Goal: Find specific fact

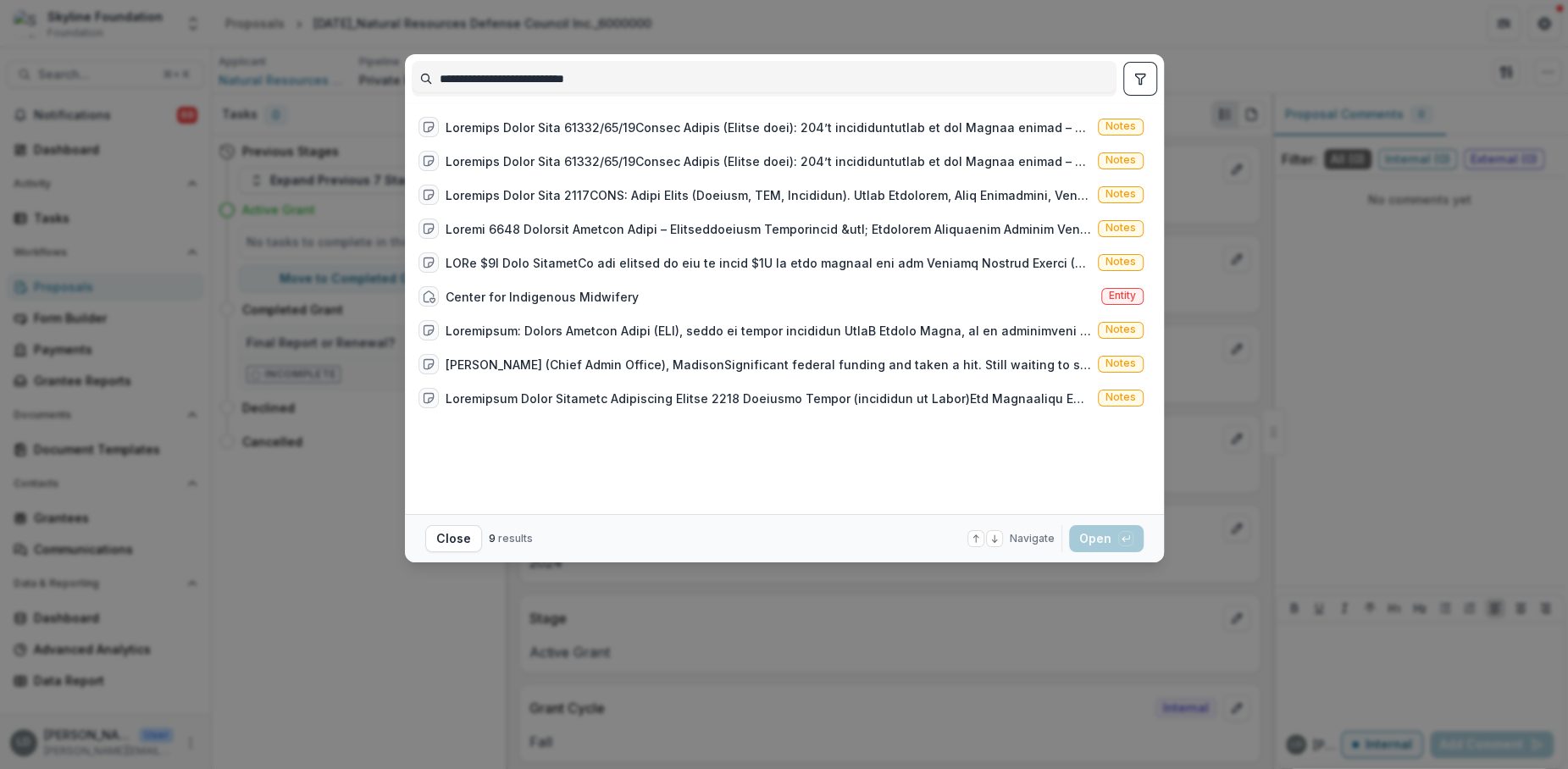
click at [554, 80] on input "**********" at bounding box center [764, 78] width 703 height 27
click at [626, 75] on input "**********" at bounding box center [764, 78] width 703 height 27
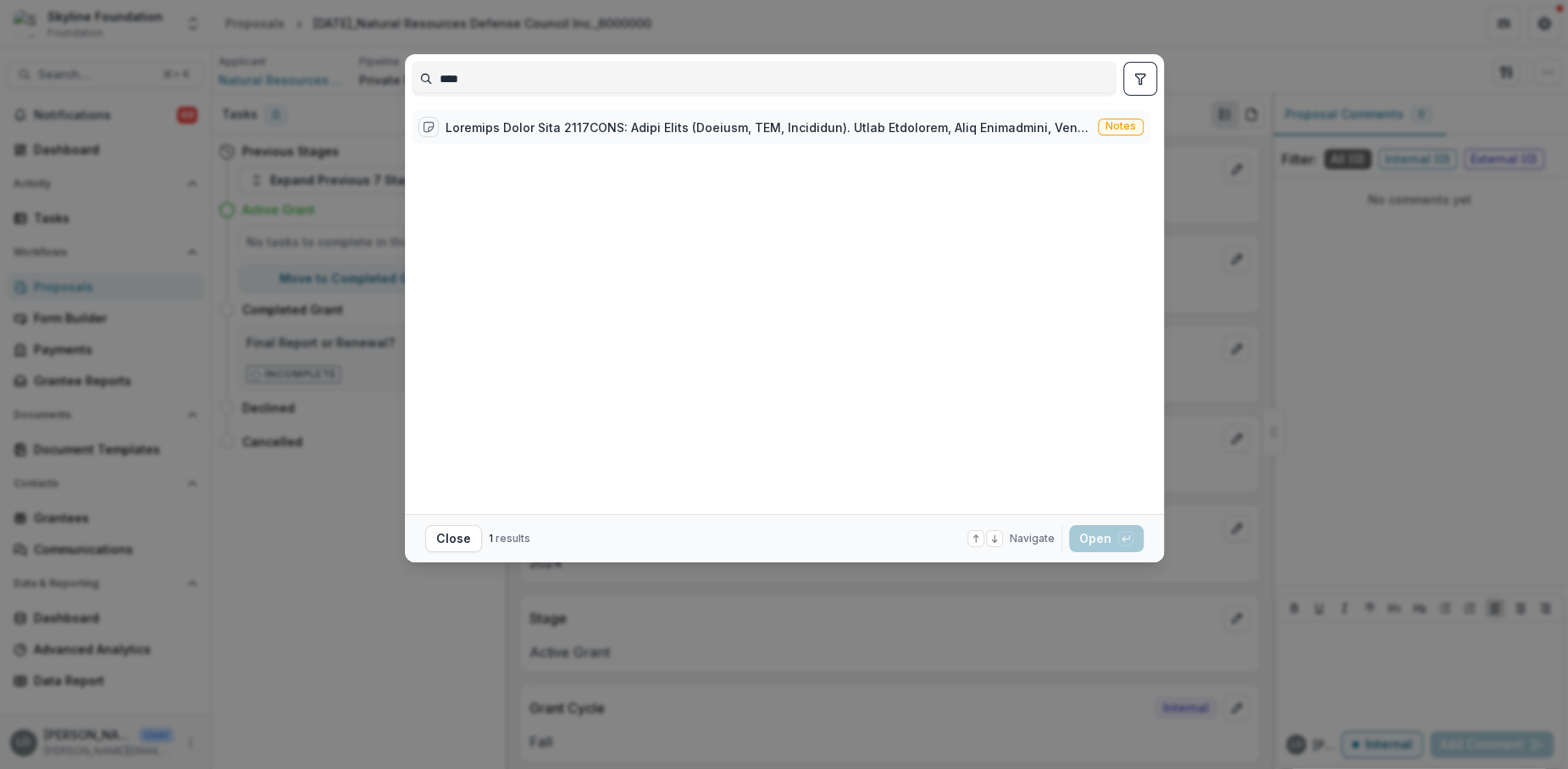
click at [651, 127] on div at bounding box center [767, 127] width 645 height 18
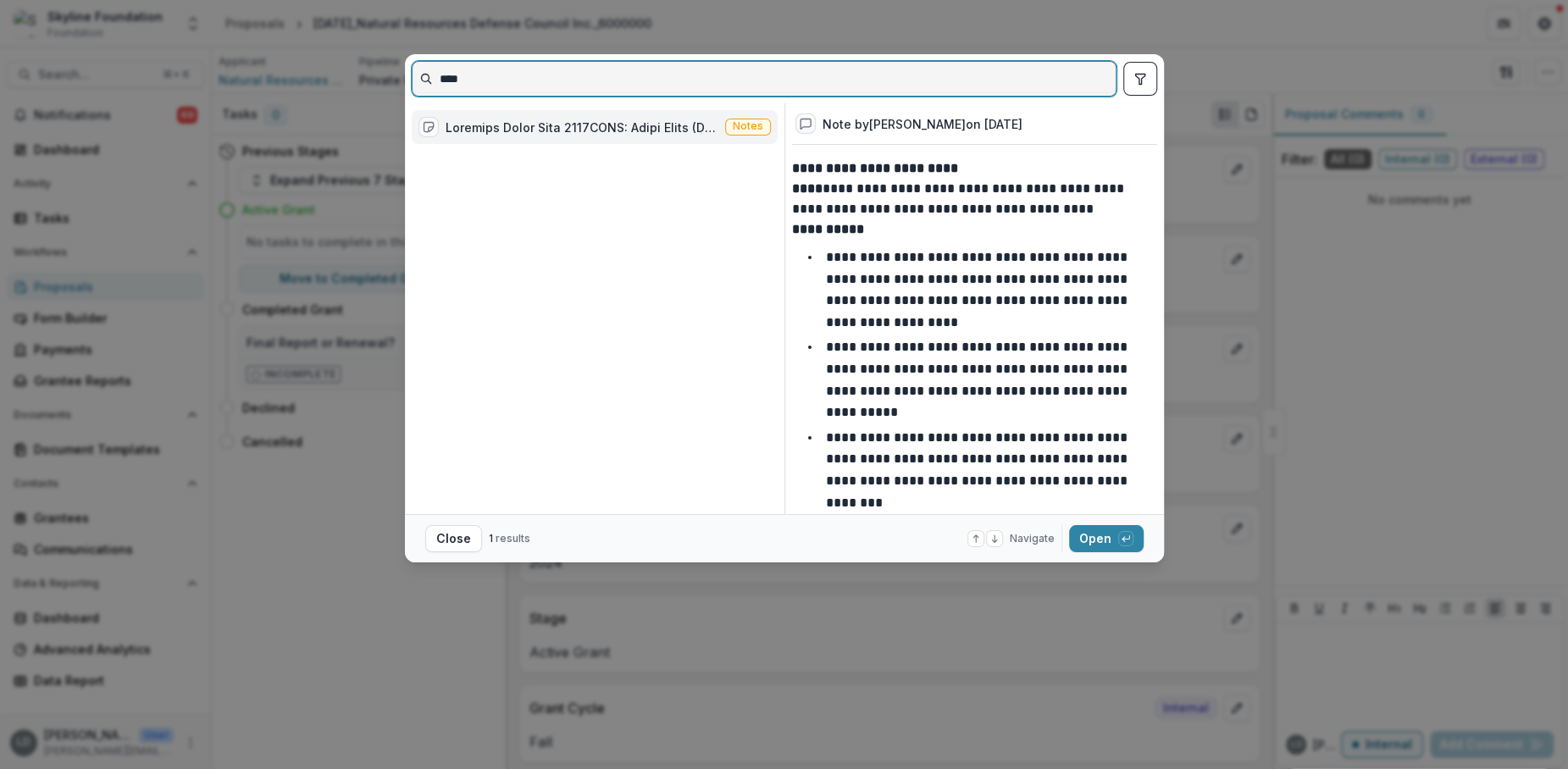
click at [744, 72] on input "****" at bounding box center [764, 78] width 703 height 27
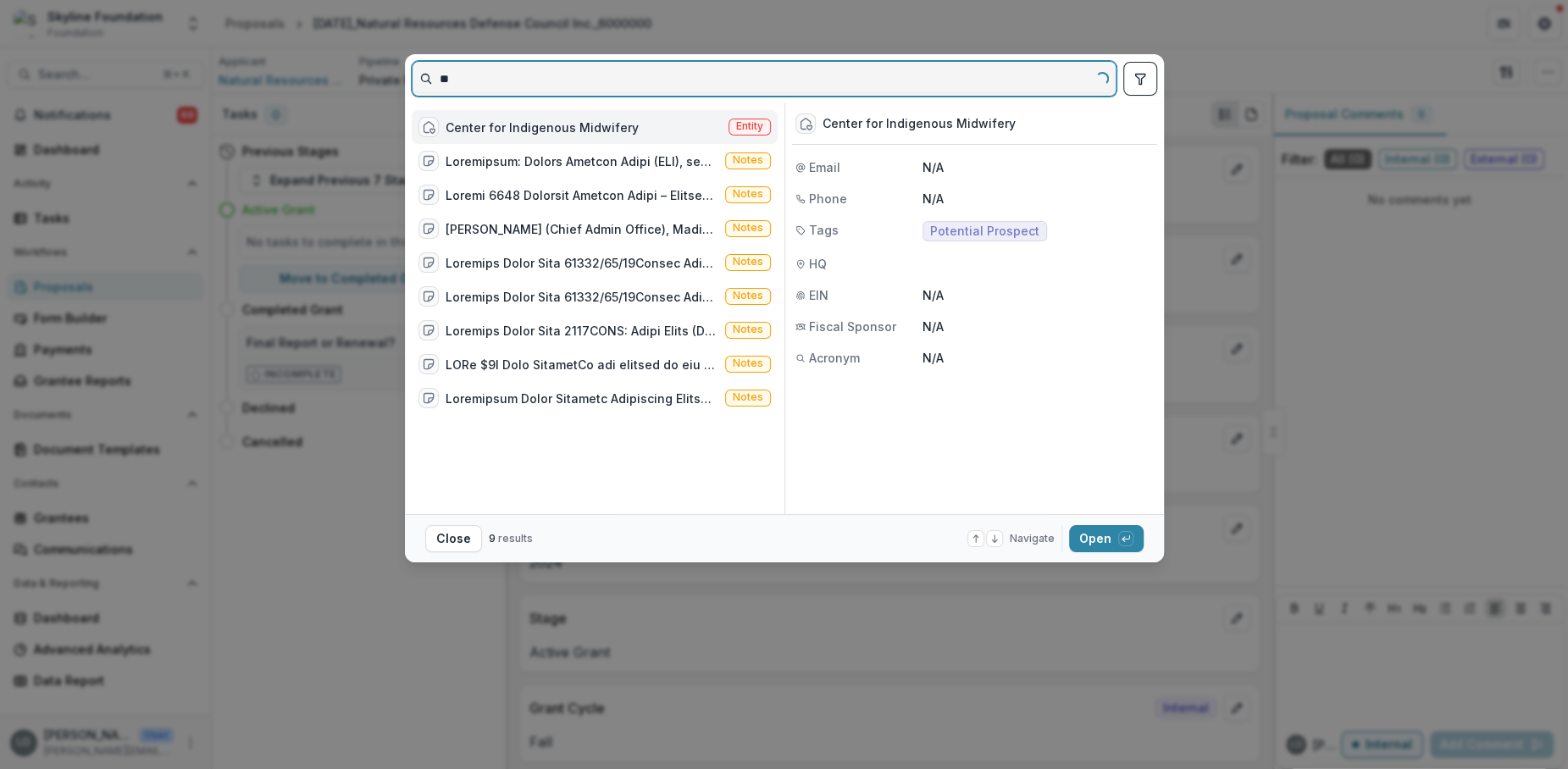
type input "*"
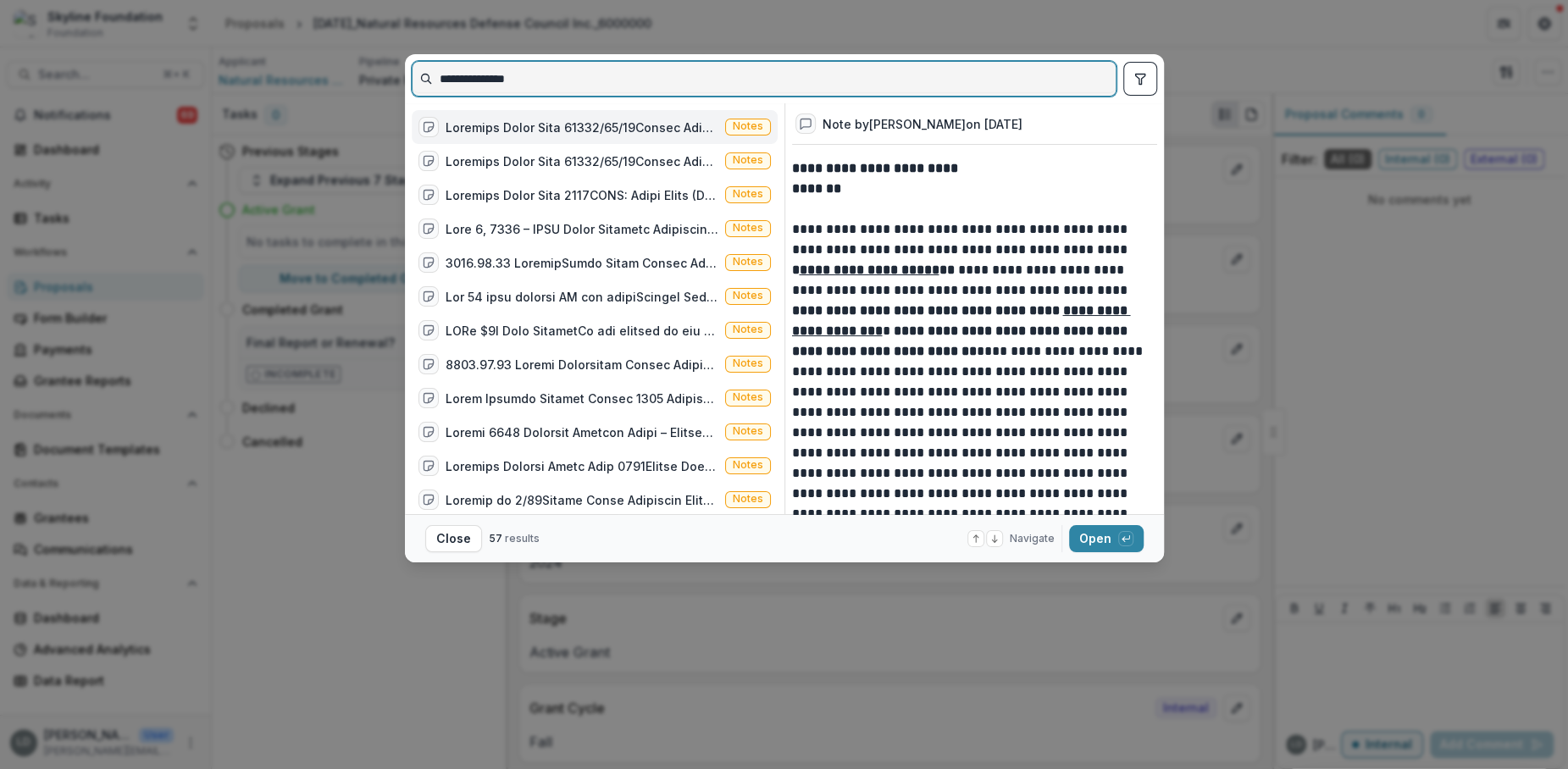
click at [523, 65] on input "**********" at bounding box center [764, 78] width 703 height 27
paste input
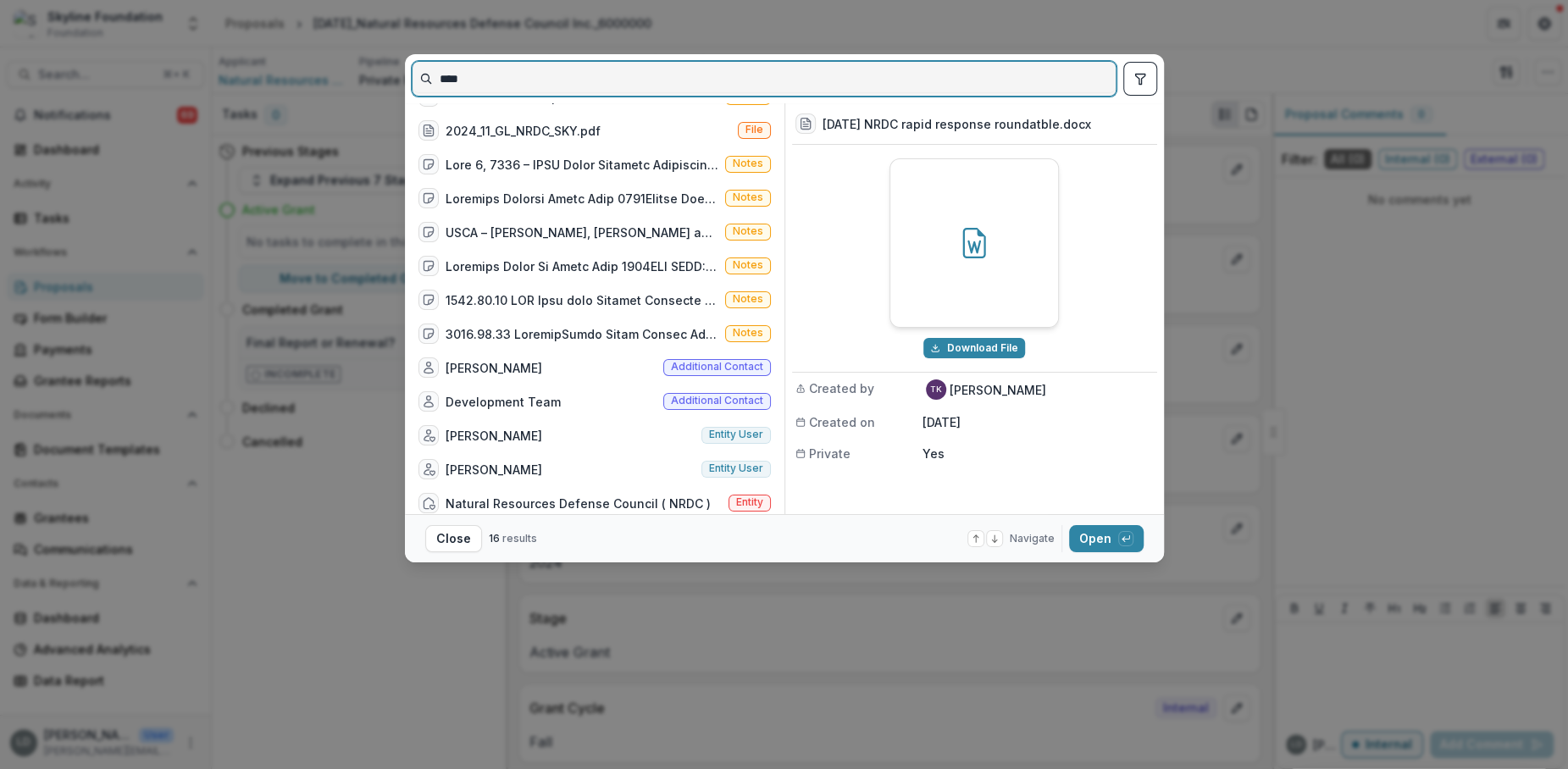
scroll to position [144, 0]
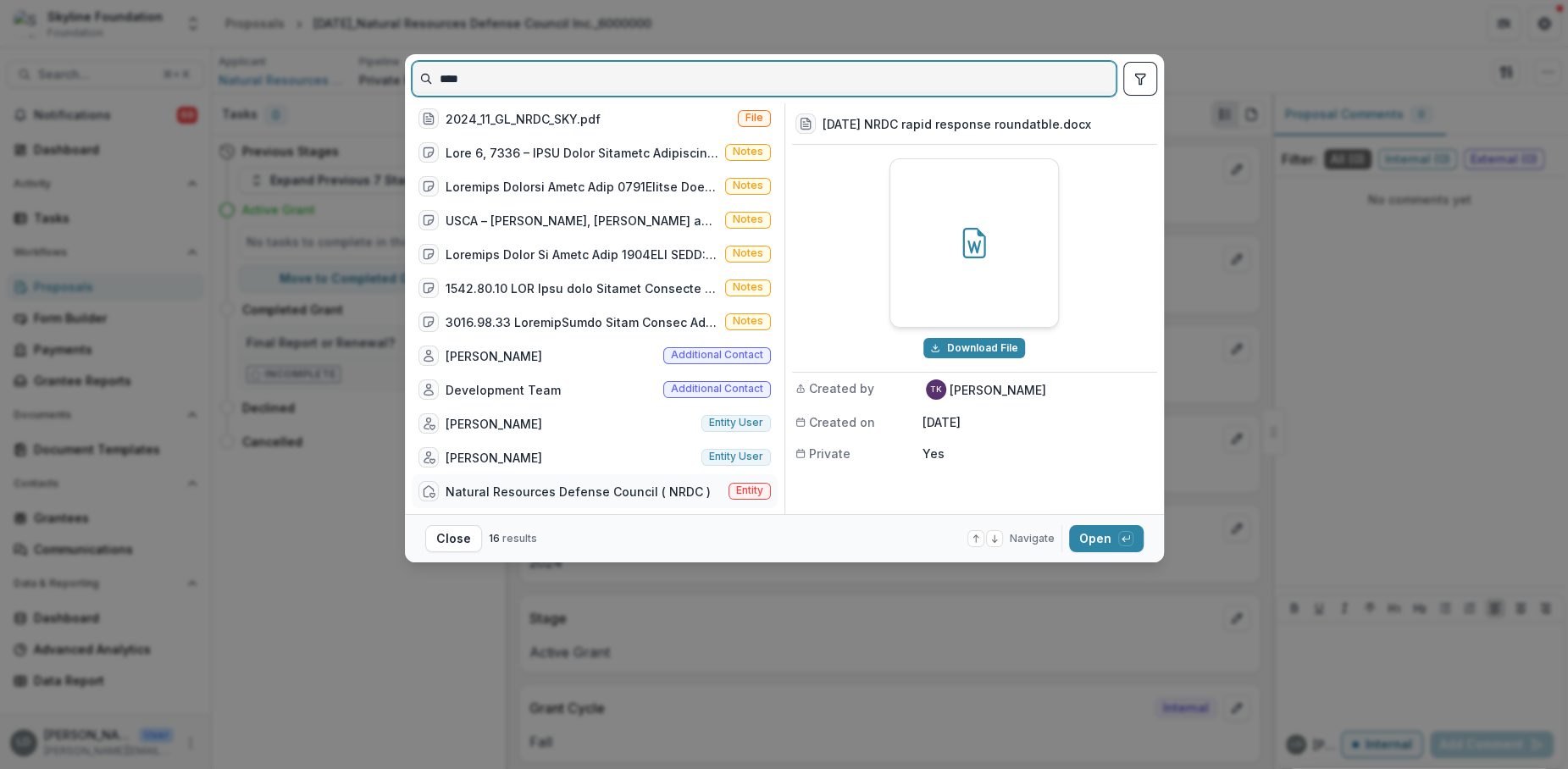
type input "****"
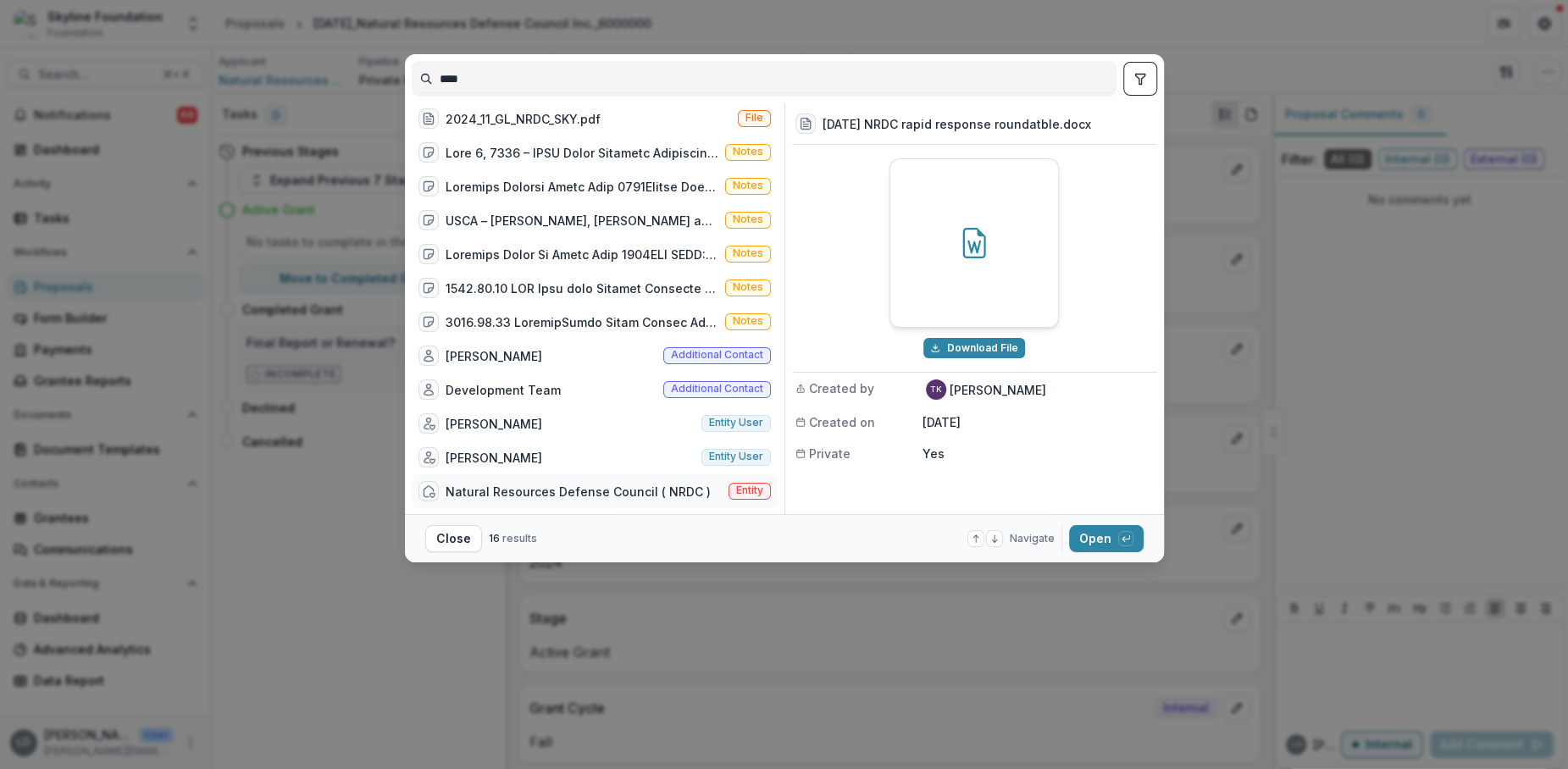
click at [637, 500] on div "Natural Resources Defense Council ( NRDC )" at bounding box center [565, 490] width 292 height 20
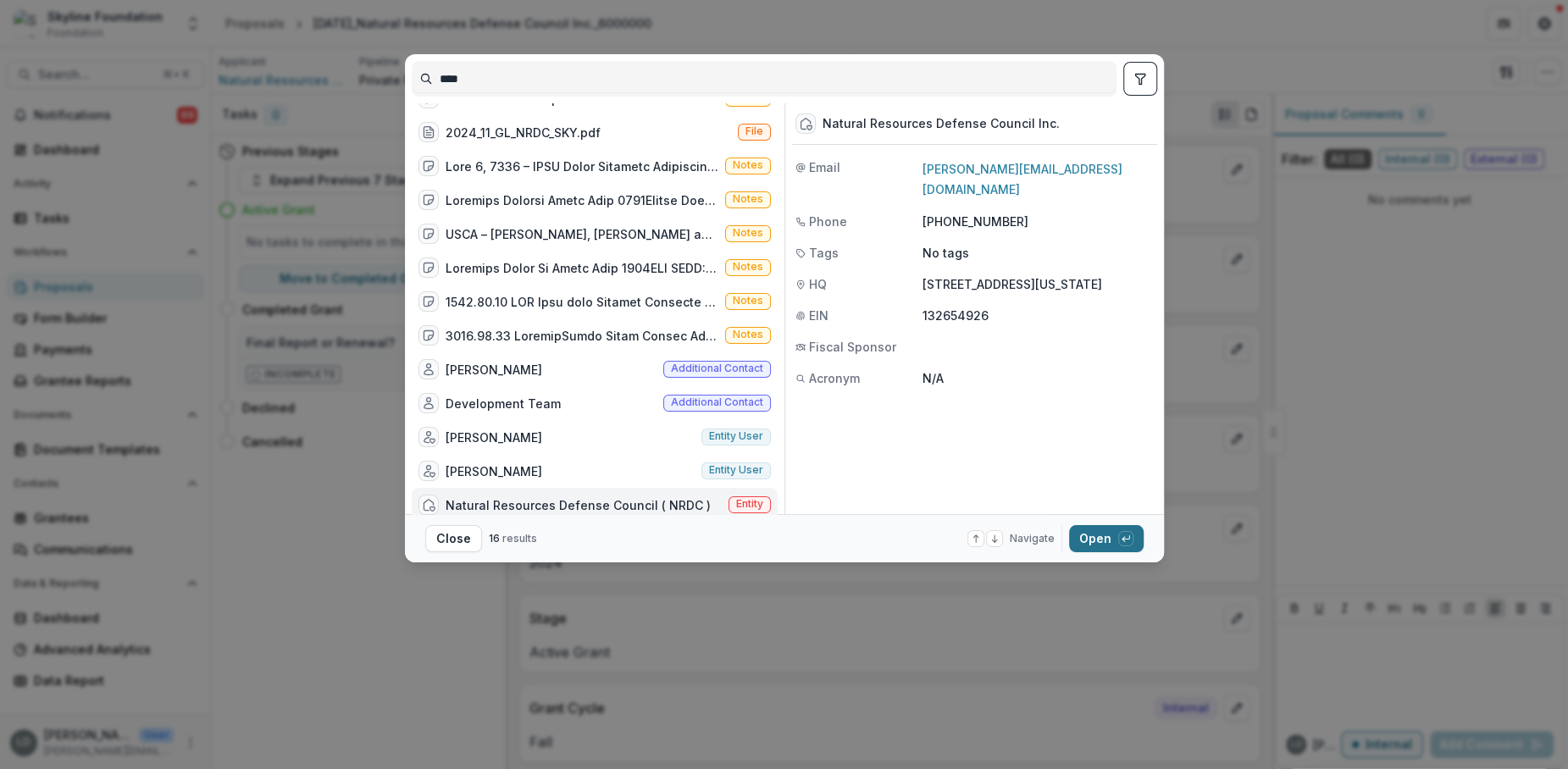
click at [1109, 539] on button "Open with enter key" at bounding box center [1106, 539] width 75 height 27
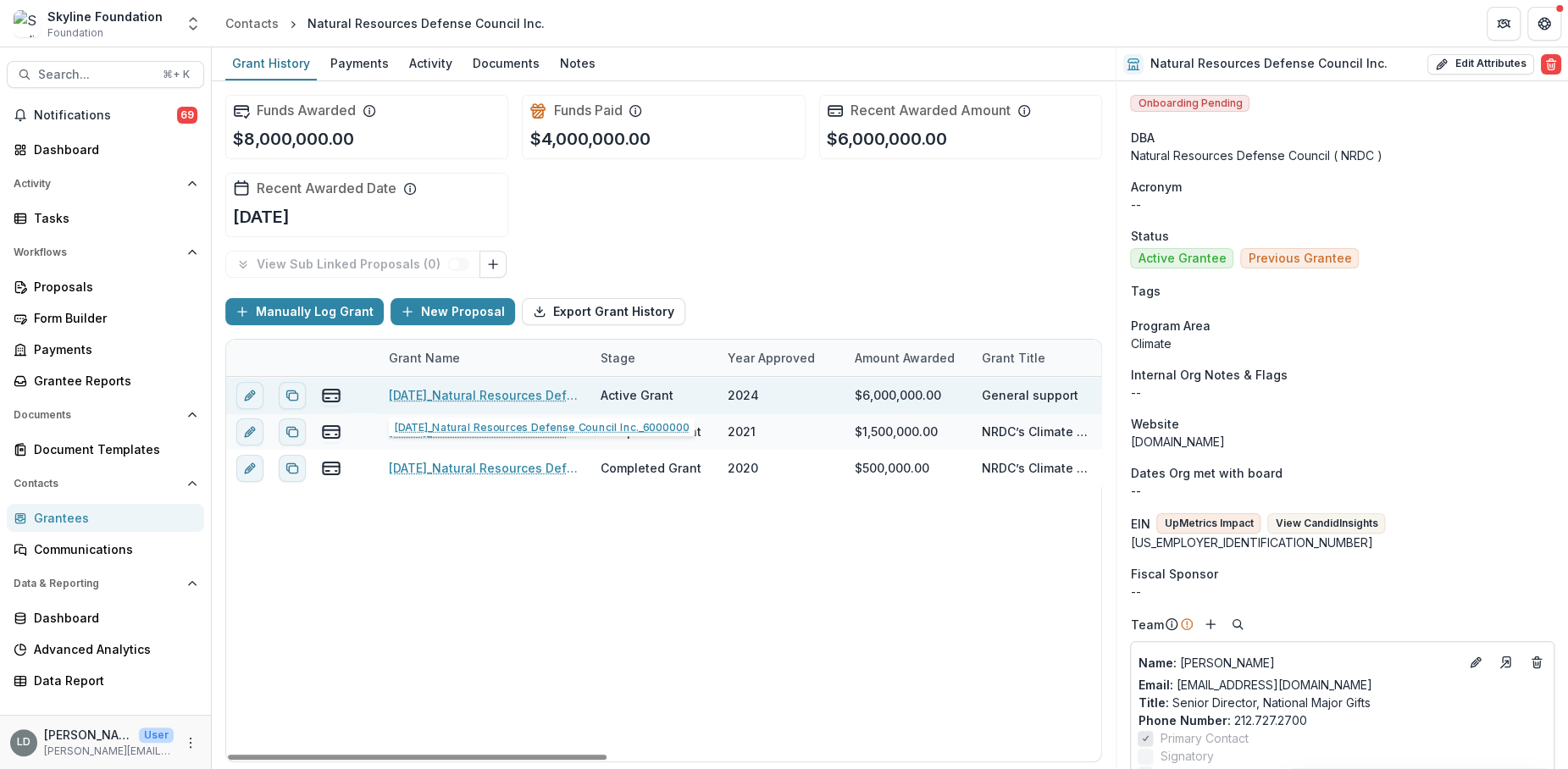
click at [510, 389] on link "[DATE]_Natural Resources Defense Council Inc._6000000" at bounding box center [484, 395] width 191 height 18
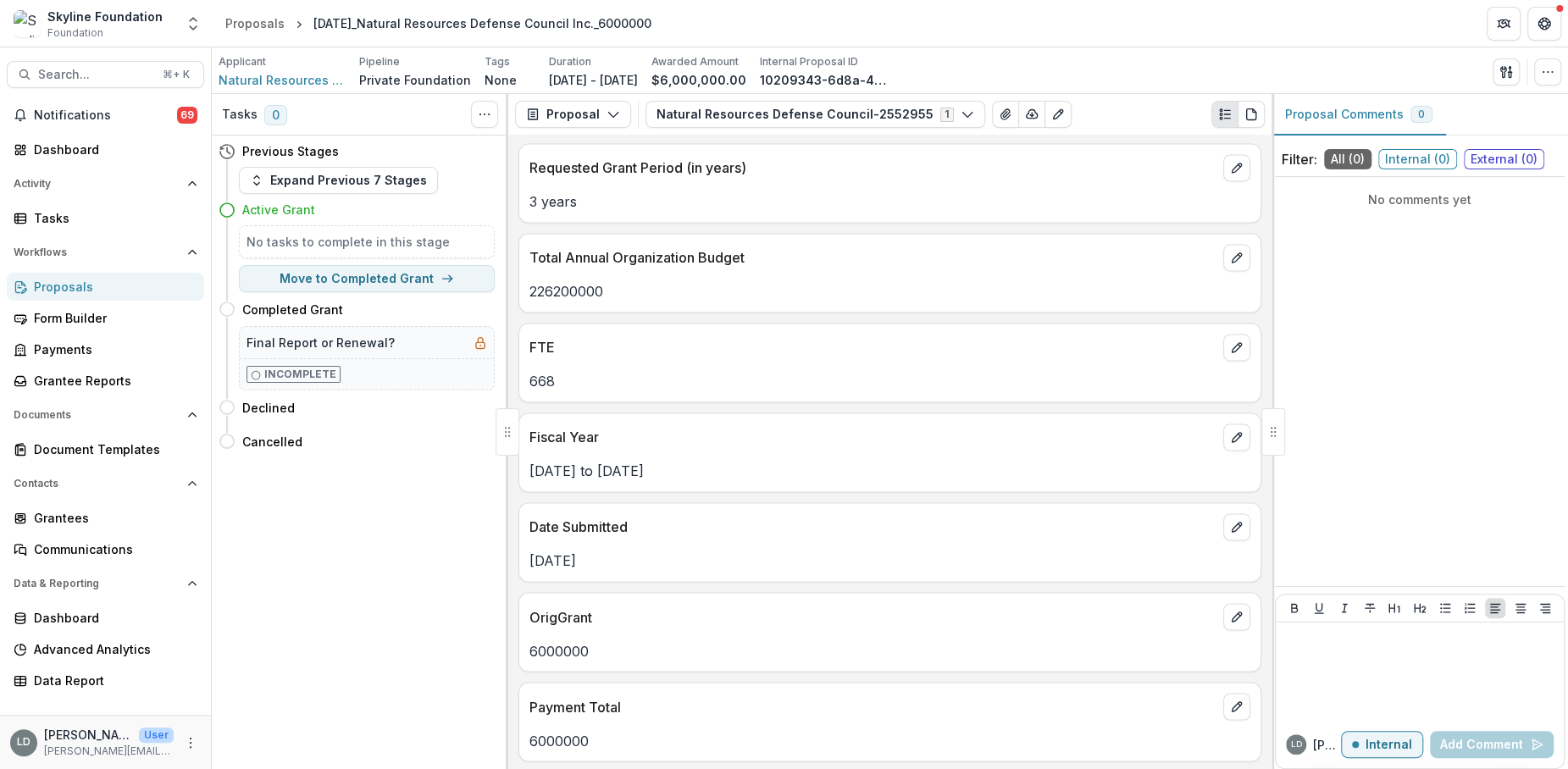
scroll to position [1874, 0]
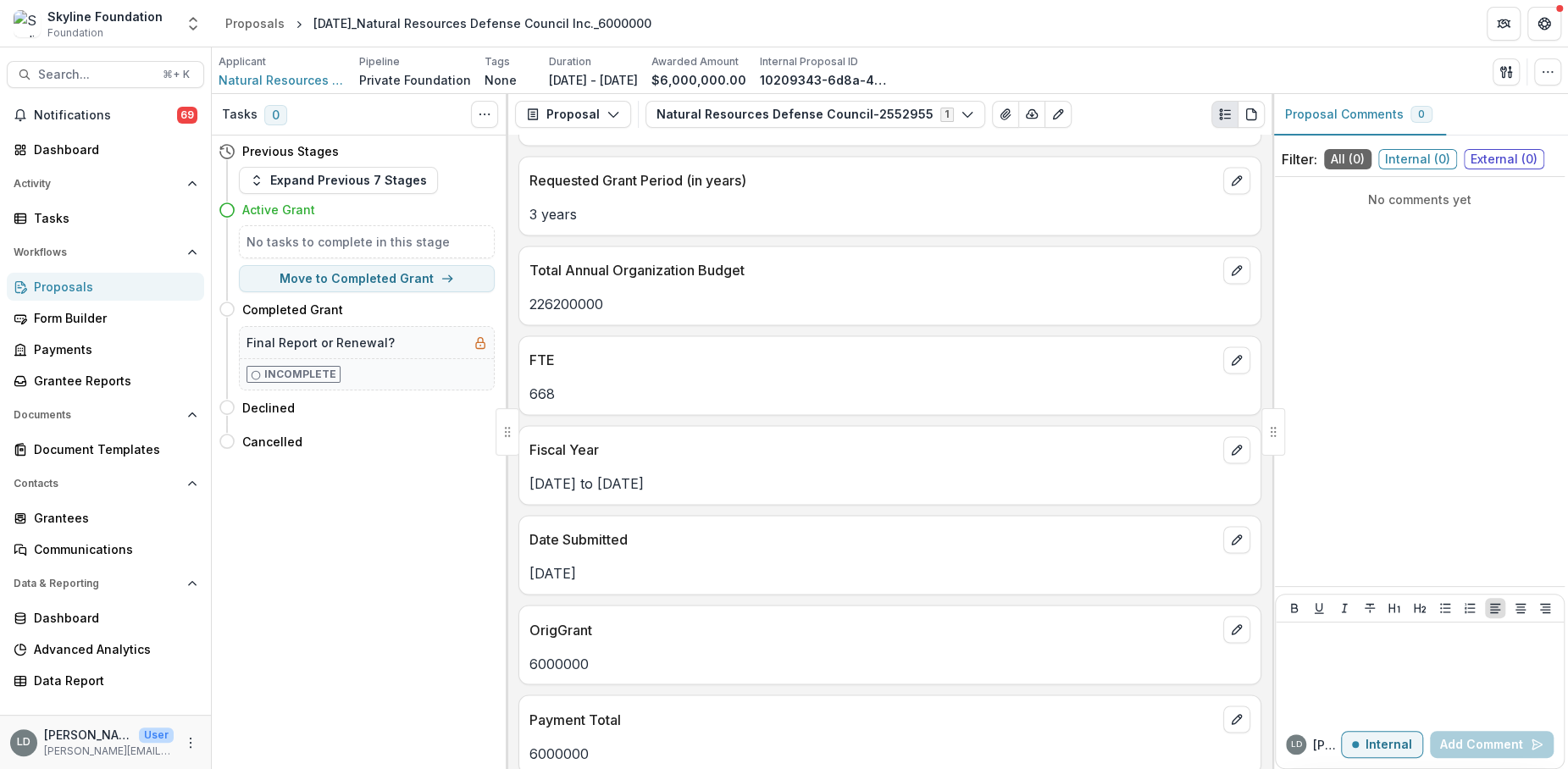
click at [566, 294] on p "226200000" at bounding box center [890, 304] width 720 height 20
copy p "226200000"
click at [549, 384] on p "668" at bounding box center [890, 394] width 720 height 20
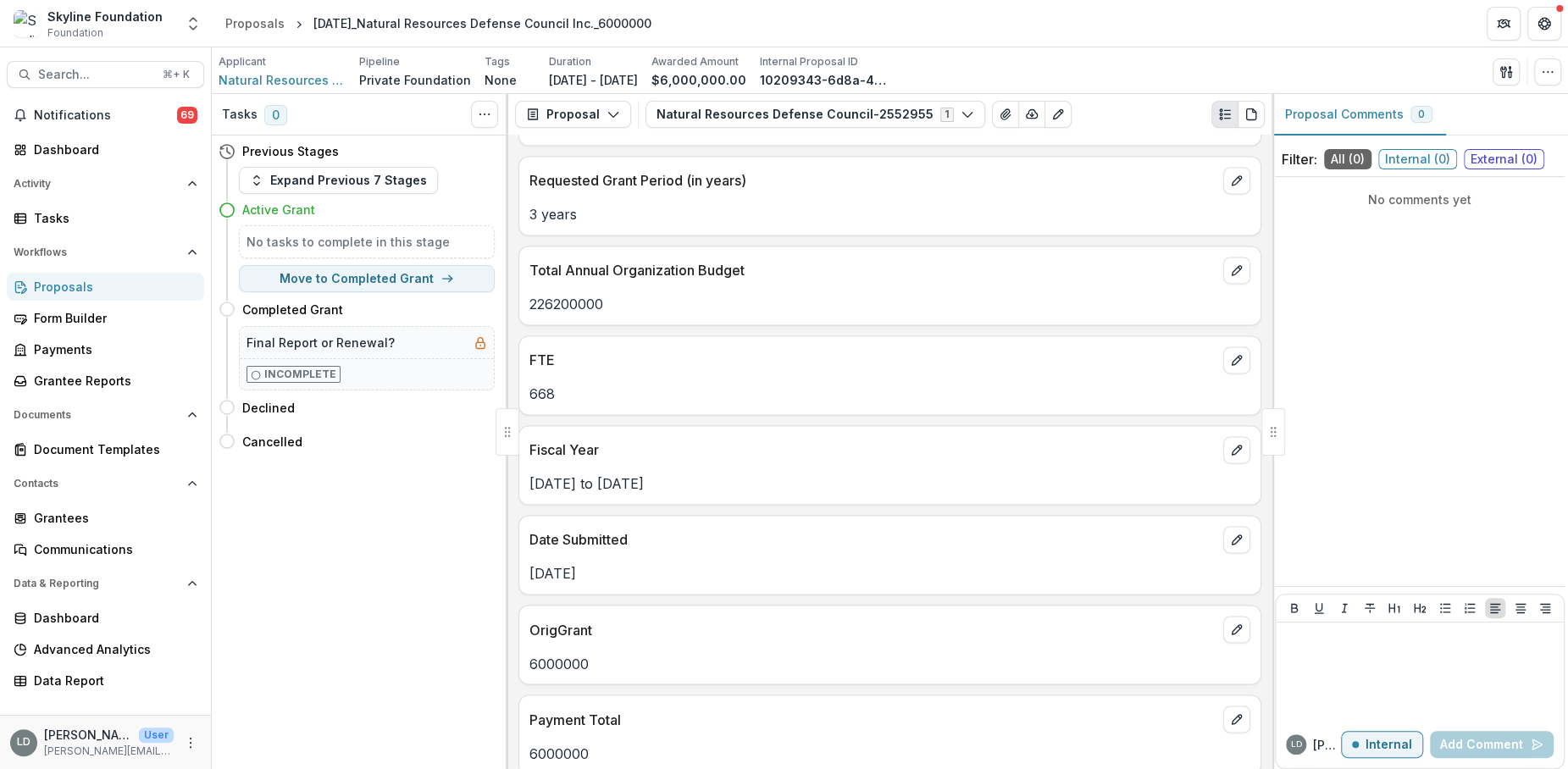
click at [548, 384] on p "668" at bounding box center [890, 394] width 720 height 20
copy p "668"
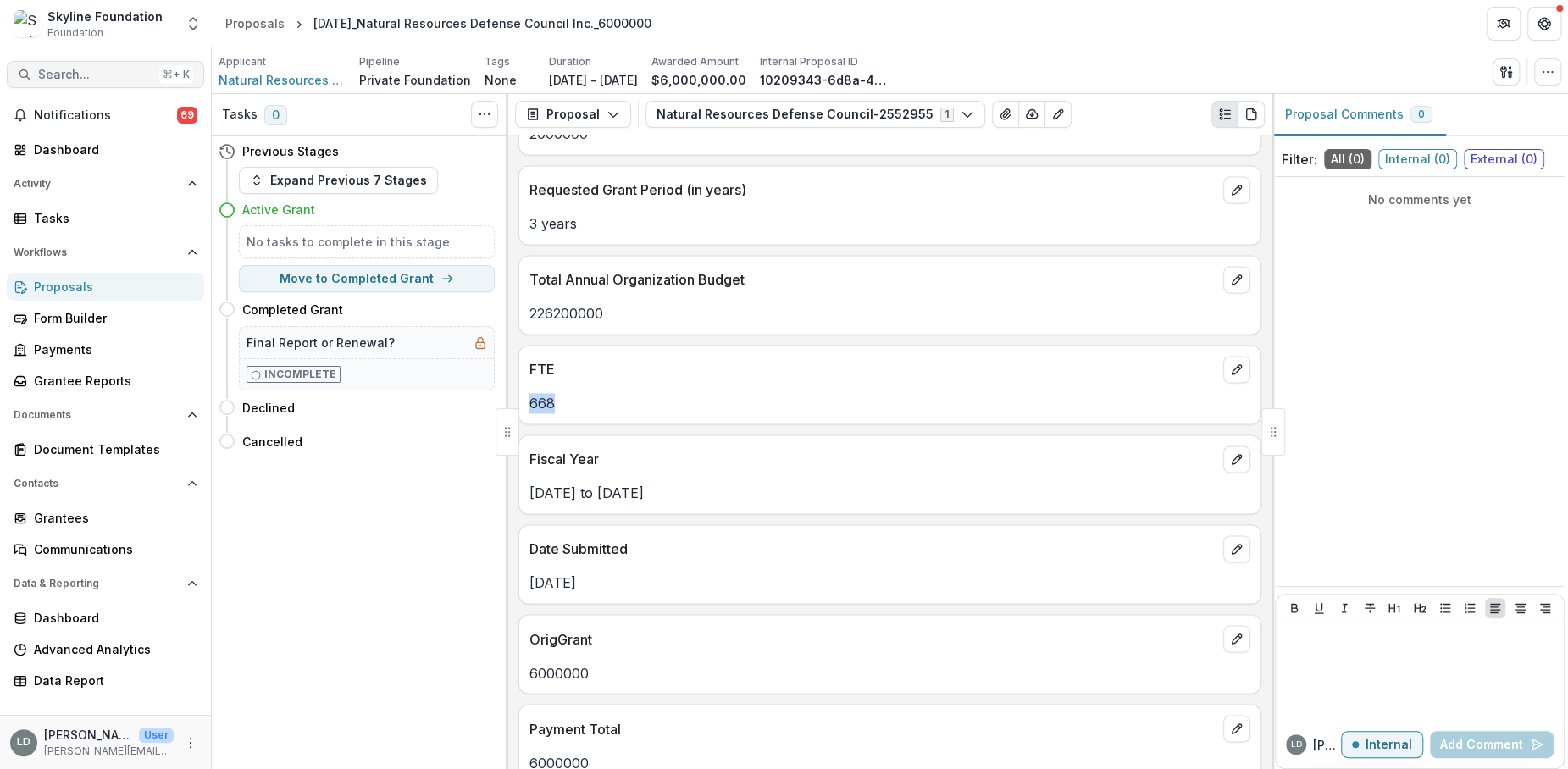
click at [122, 74] on span "Search..." at bounding box center [96, 75] width 115 height 14
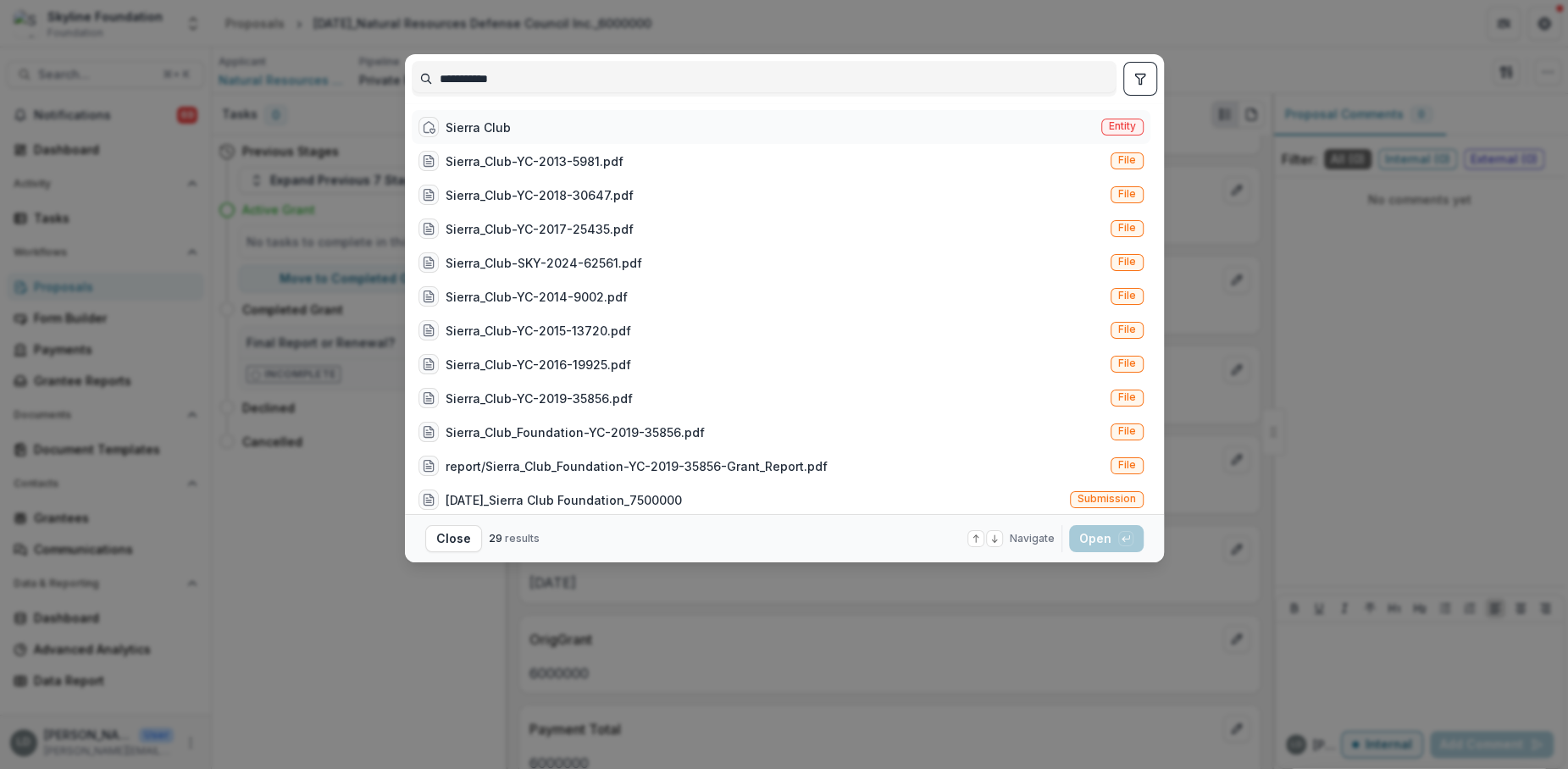
type input "**********"
click at [533, 133] on div "Sierra Club Entity" at bounding box center [781, 126] width 739 height 33
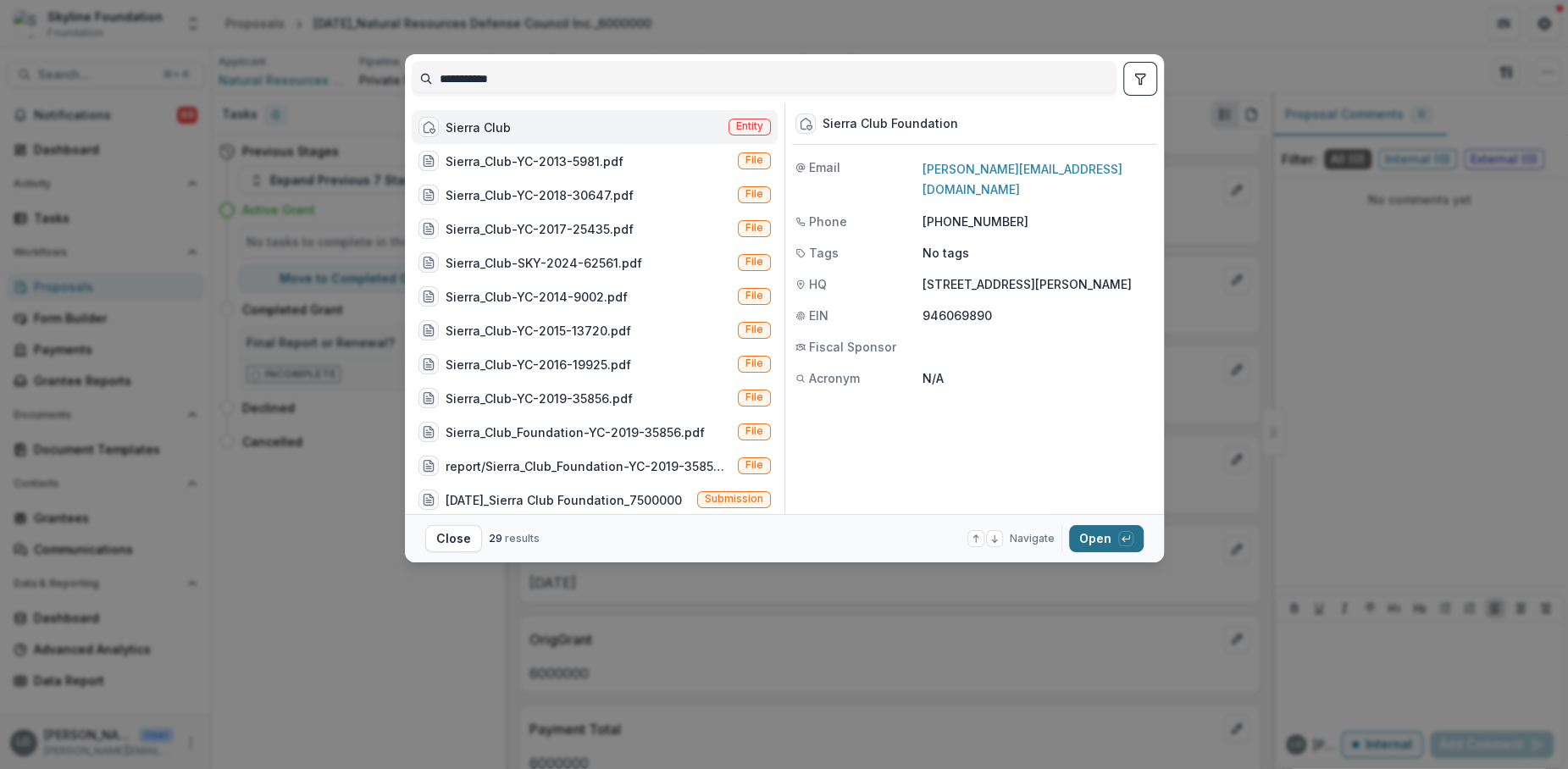
click at [1088, 543] on button "Open with enter key" at bounding box center [1106, 539] width 75 height 27
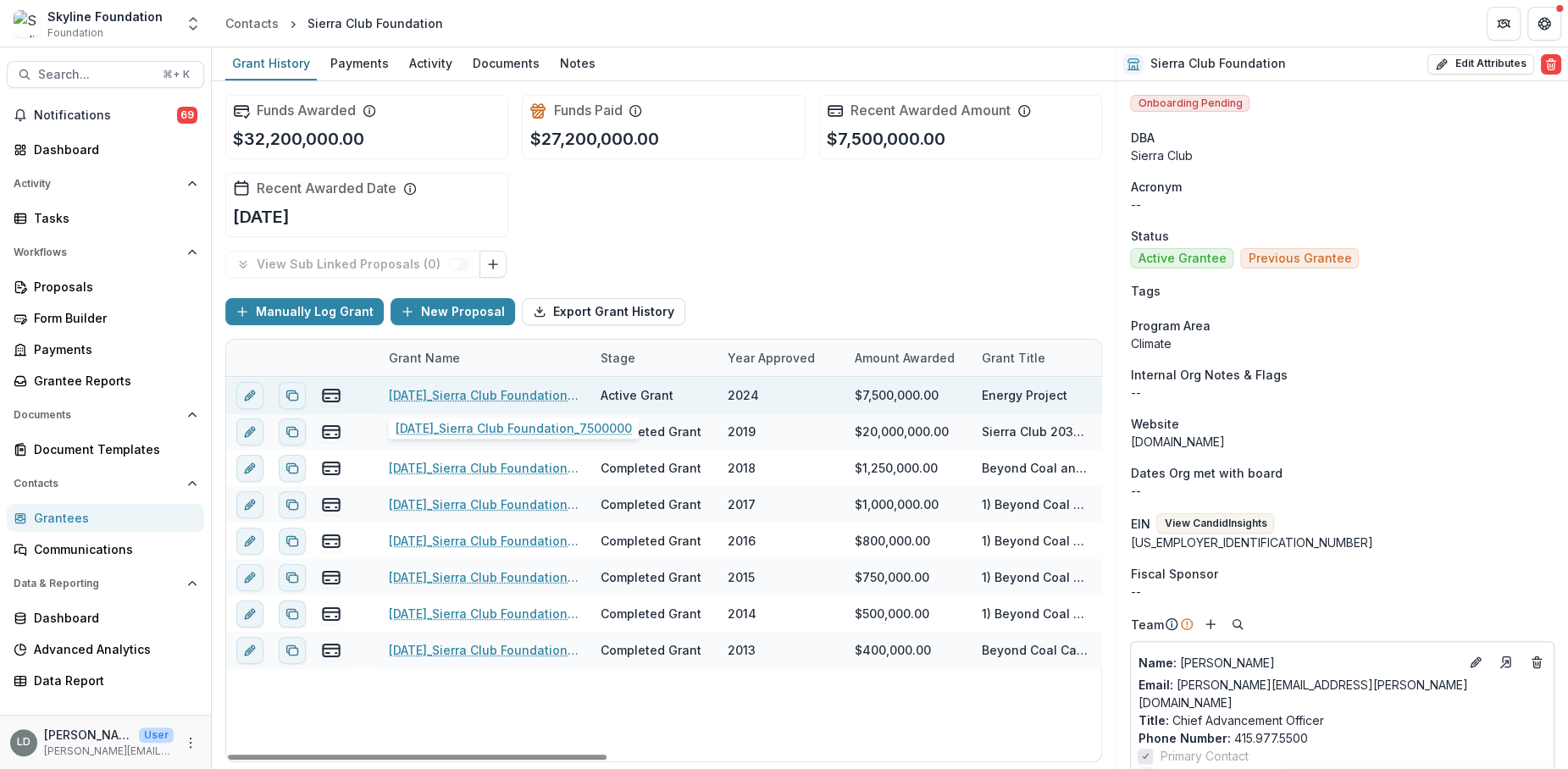
click at [474, 388] on link "[DATE]_Sierra Club Foundation_7500000" at bounding box center [484, 395] width 191 height 18
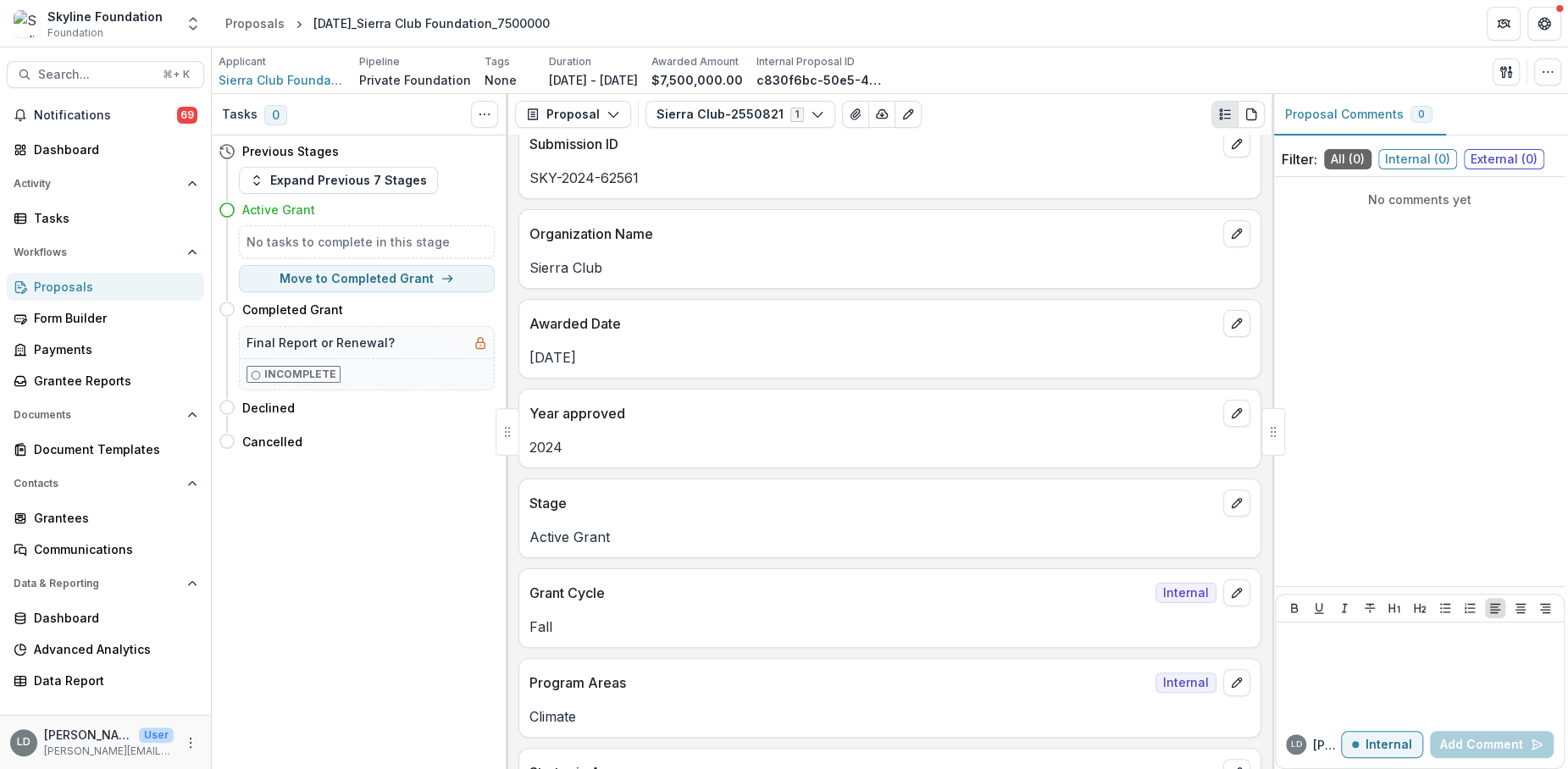
scroll to position [119, 0]
drag, startPoint x: 727, startPoint y: 81, endPoint x: 805, endPoint y: 75, distance: 78.2
click at [742, 75] on p "$7,500,000.00" at bounding box center [698, 79] width 92 height 18
copy p "7,500,000.00"
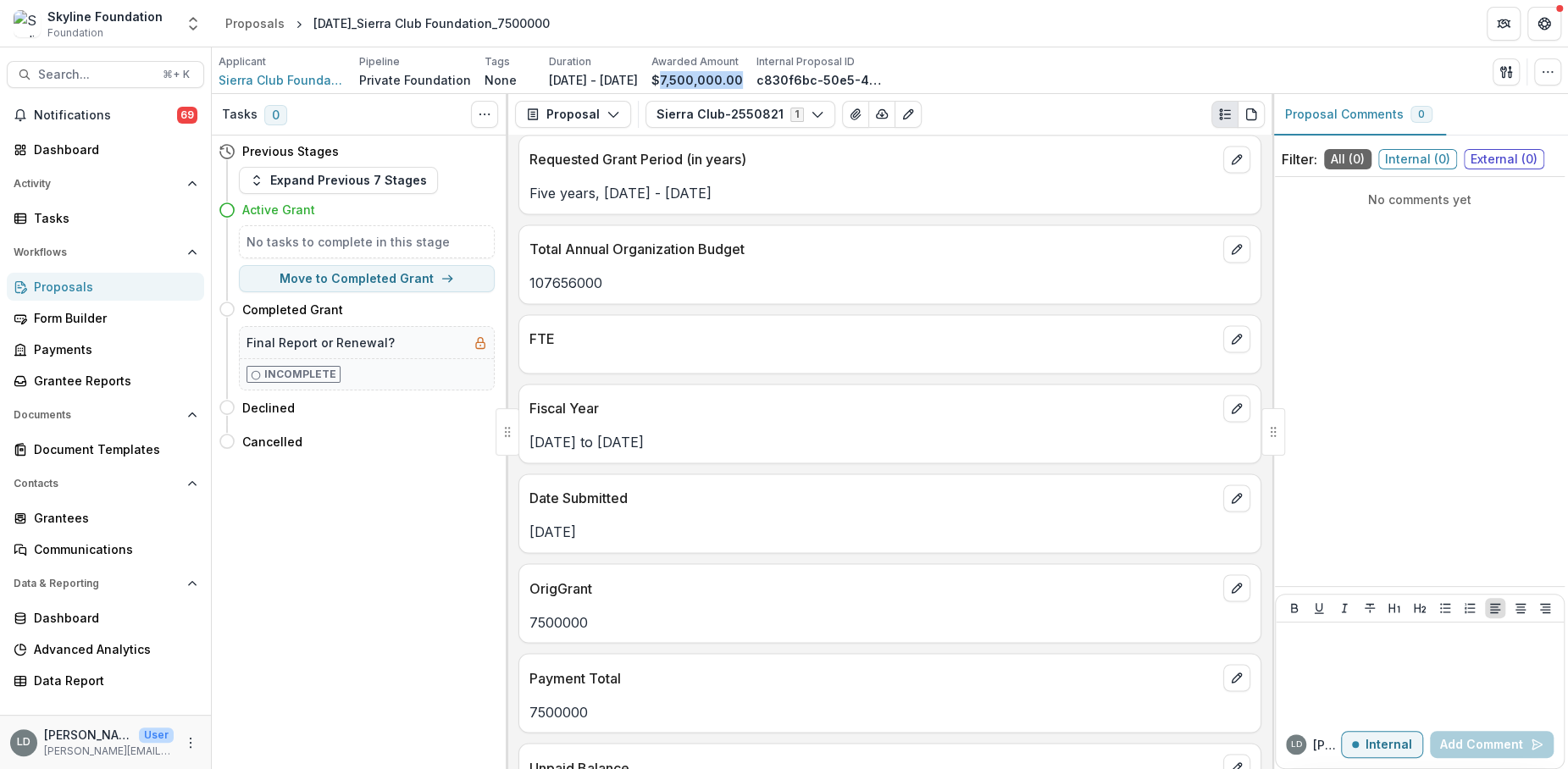
scroll to position [1891, 0]
click at [556, 276] on p "107656000" at bounding box center [890, 286] width 720 height 20
copy p "107656000"
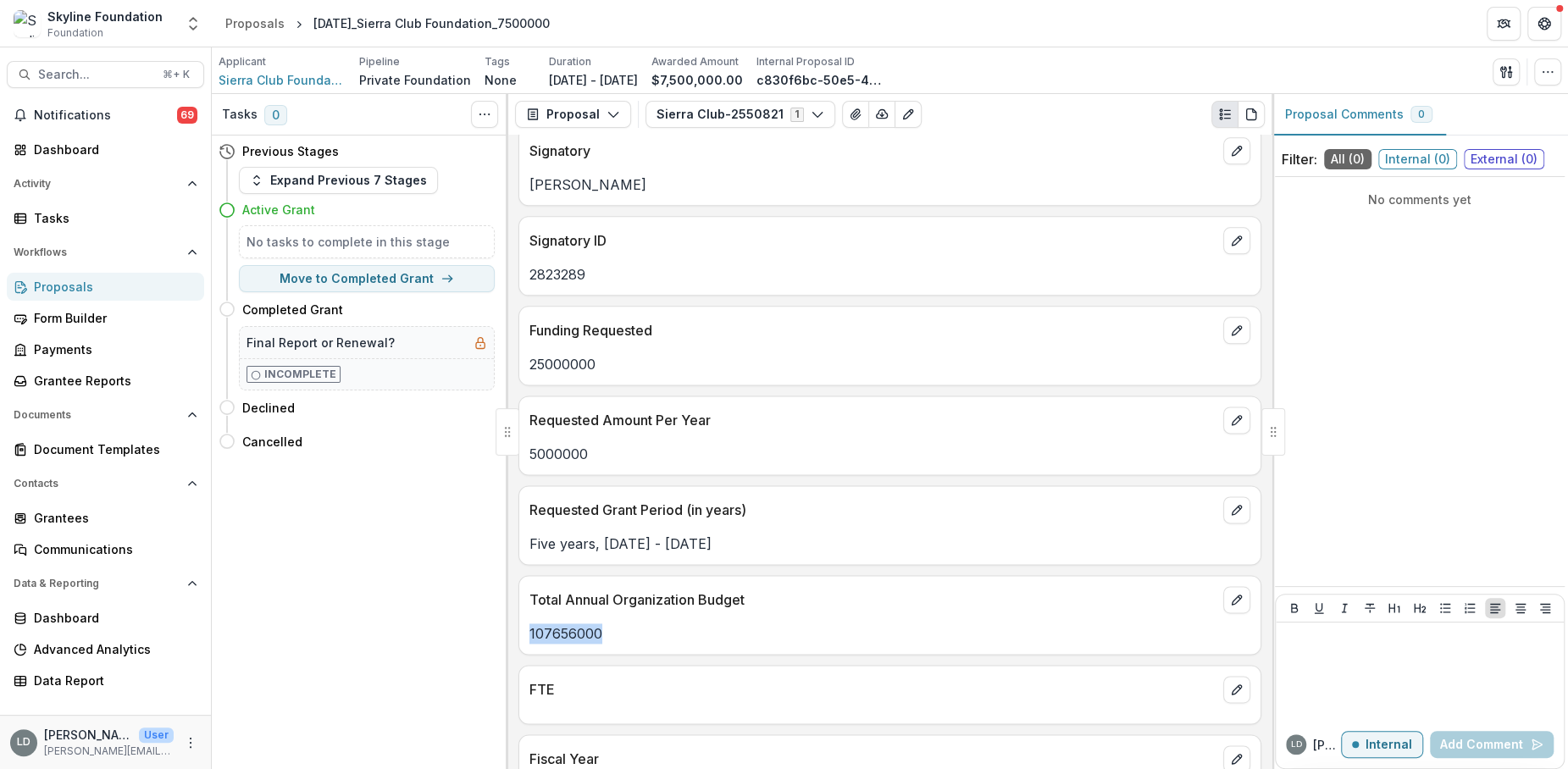
scroll to position [1674, 0]
